Goal: Task Accomplishment & Management: Use online tool/utility

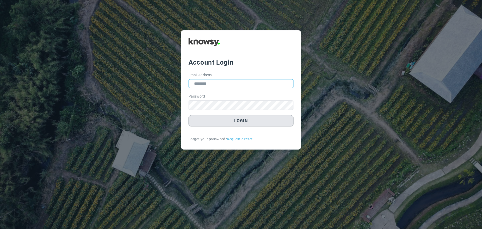
type input "**********"
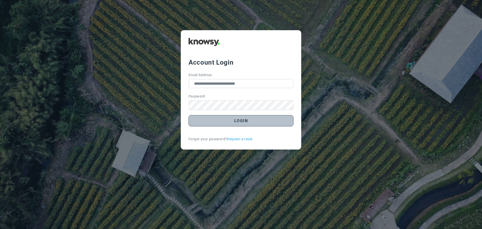
click at [240, 120] on button "Login" at bounding box center [241, 120] width 105 height 11
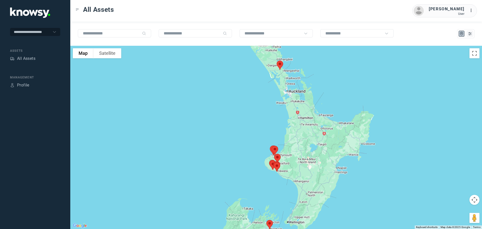
drag, startPoint x: 268, startPoint y: 95, endPoint x: 266, endPoint y: 114, distance: 19.1
click at [266, 114] on div at bounding box center [276, 137] width 412 height 183
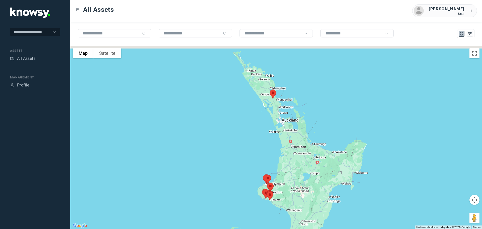
drag, startPoint x: 274, startPoint y: 97, endPoint x: 269, endPoint y: 109, distance: 12.7
click at [269, 109] on div at bounding box center [276, 137] width 412 height 183
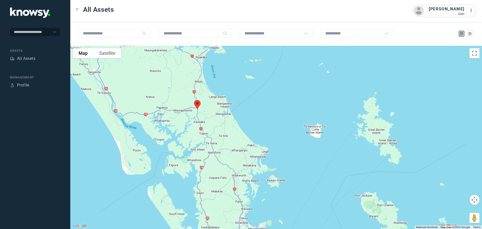
drag, startPoint x: 160, startPoint y: 108, endPoint x: 176, endPoint y: 97, distance: 19.4
click at [176, 97] on div at bounding box center [276, 137] width 412 height 183
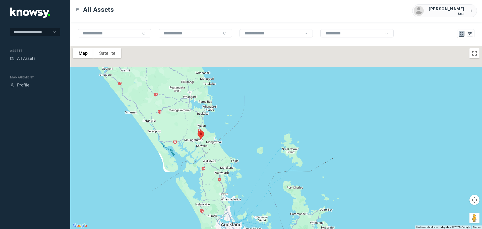
drag, startPoint x: 176, startPoint y: 102, endPoint x: 189, endPoint y: 138, distance: 38.4
click at [189, 138] on div at bounding box center [276, 137] width 412 height 183
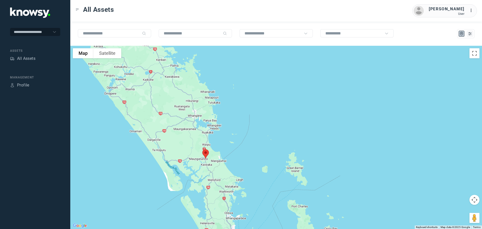
drag, startPoint x: 185, startPoint y: 116, endPoint x: 190, endPoint y: 128, distance: 13.1
click at [190, 128] on div at bounding box center [276, 137] width 412 height 183
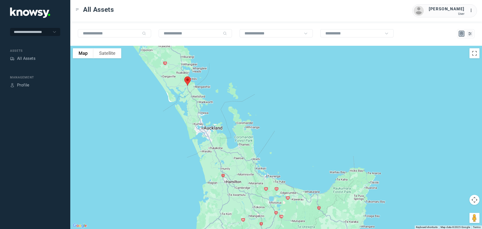
drag, startPoint x: 196, startPoint y: 116, endPoint x: 191, endPoint y: 73, distance: 43.6
click at [191, 73] on div at bounding box center [276, 137] width 412 height 183
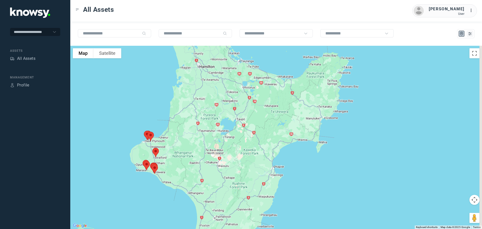
drag, startPoint x: 232, startPoint y: 118, endPoint x: 207, endPoint y: 57, distance: 66.0
click at [207, 60] on div at bounding box center [276, 137] width 412 height 183
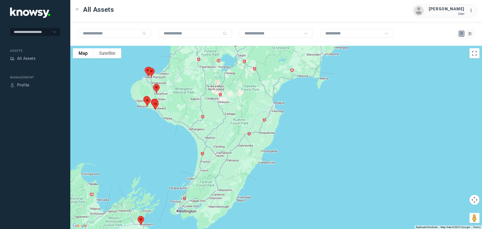
drag, startPoint x: 183, startPoint y: 119, endPoint x: 193, endPoint y: 105, distance: 17.4
click at [193, 105] on div at bounding box center [276, 137] width 412 height 183
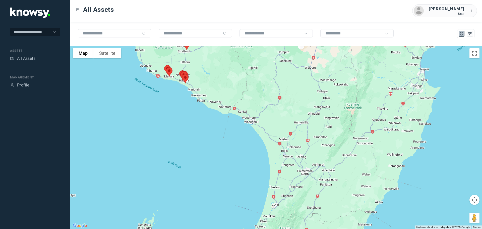
drag, startPoint x: 158, startPoint y: 91, endPoint x: 211, endPoint y: 91, distance: 52.7
click at [211, 91] on div at bounding box center [276, 137] width 412 height 183
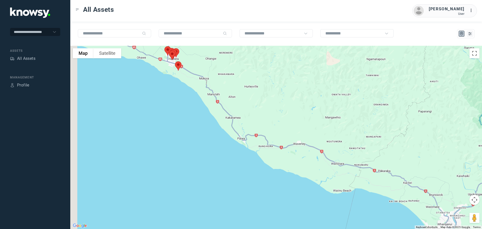
drag, startPoint x: 200, startPoint y: 85, endPoint x: 269, endPoint y: 100, distance: 70.9
click at [268, 100] on div at bounding box center [276, 137] width 412 height 183
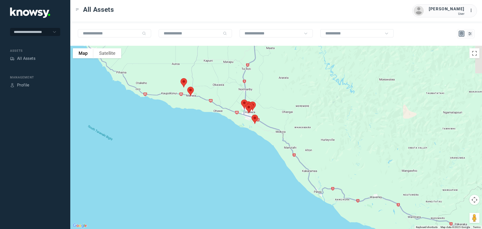
drag, startPoint x: 277, startPoint y: 106, endPoint x: 283, endPoint y: 124, distance: 18.4
click at [283, 125] on div at bounding box center [276, 137] width 412 height 183
